Goal: Task Accomplishment & Management: Use online tool/utility

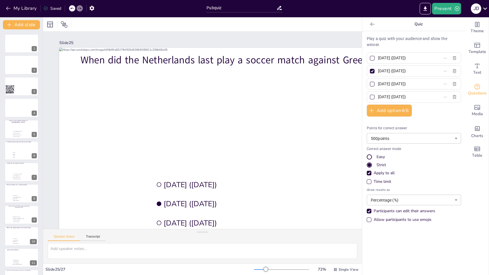
scroll to position [339, 0]
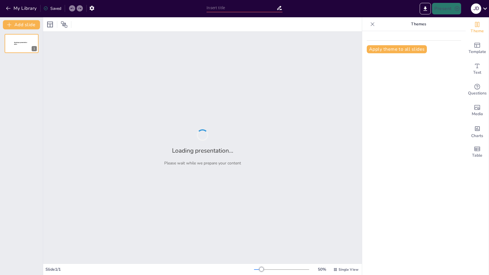
type input "Pubquiz"
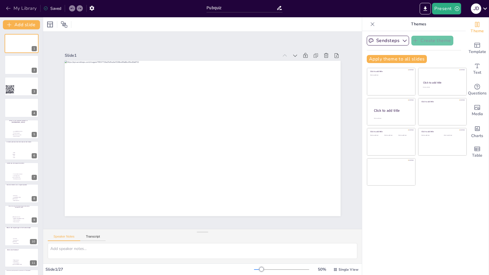
click at [22, 6] on button "My Library" at bounding box center [21, 8] width 35 height 9
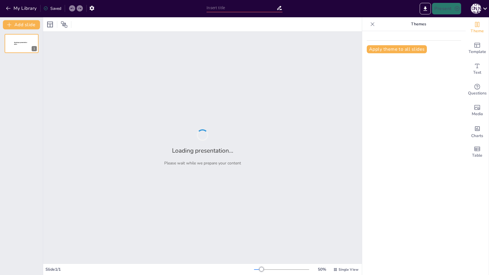
type input "The Shoe Game"
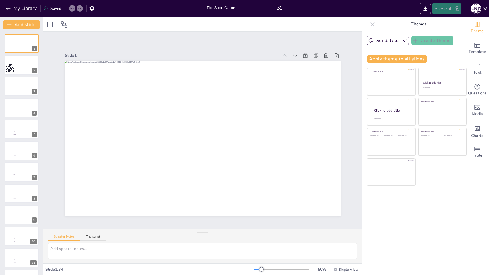
click at [442, 13] on button "Present" at bounding box center [446, 9] width 29 height 12
click at [446, 33] on li "Play presentation" at bounding box center [455, 35] width 45 height 9
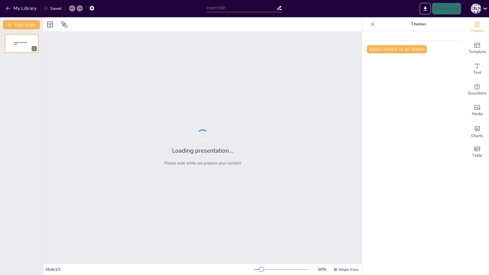
type input "The Shoe Game"
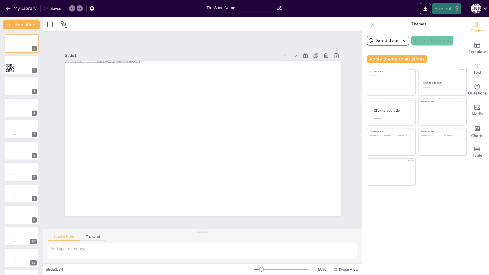
click at [444, 7] on button "Present" at bounding box center [446, 9] width 29 height 12
click at [447, 32] on li "Play presentation" at bounding box center [455, 35] width 45 height 9
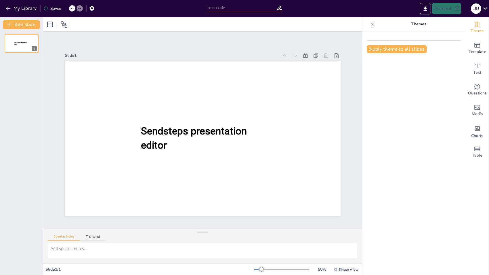
type input "The Shoe Game"
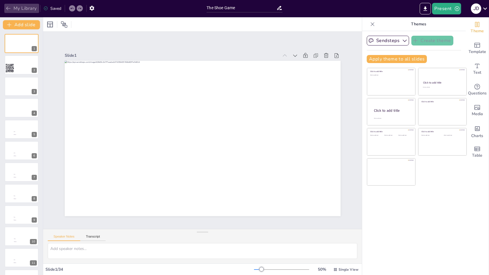
click at [13, 10] on button "My Library" at bounding box center [21, 8] width 35 height 9
